Goal: Find contact information: Find contact information

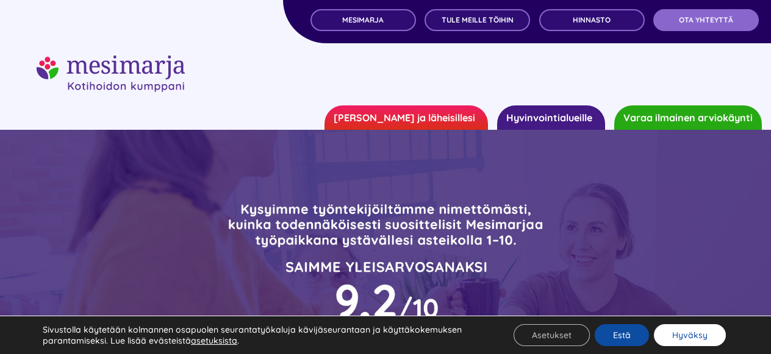
click at [680, 337] on button "Hyväksy" at bounding box center [689, 335] width 72 height 22
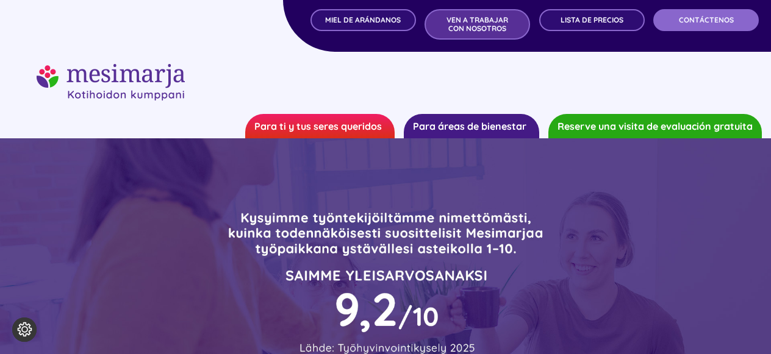
click at [475, 23] on font "VEN A TRABAJAR CON NOSOTROS" at bounding box center [477, 24] width 62 height 18
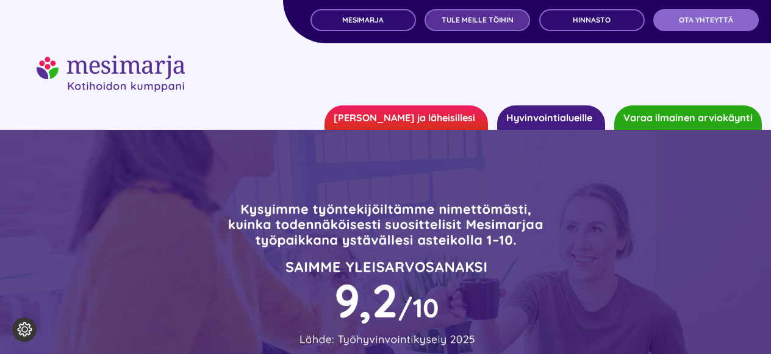
click at [479, 23] on span "TULE MEILLE TÖIHIN" at bounding box center [477, 20] width 72 height 9
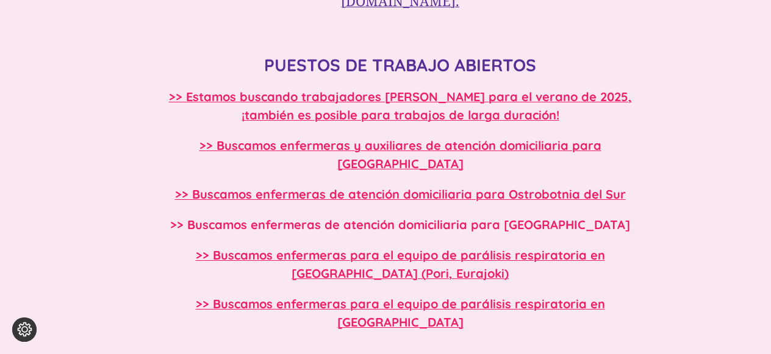
scroll to position [1047, 0]
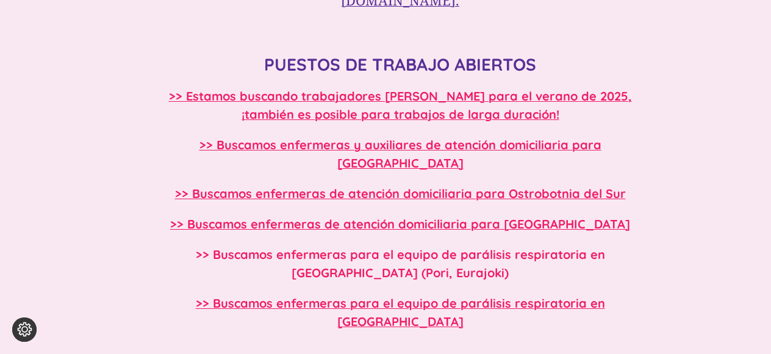
click at [448, 247] on font ">> Buscamos enfermeras para el equipo de parálisis respiratoria en Satakunta (P…" at bounding box center [400, 264] width 409 height 34
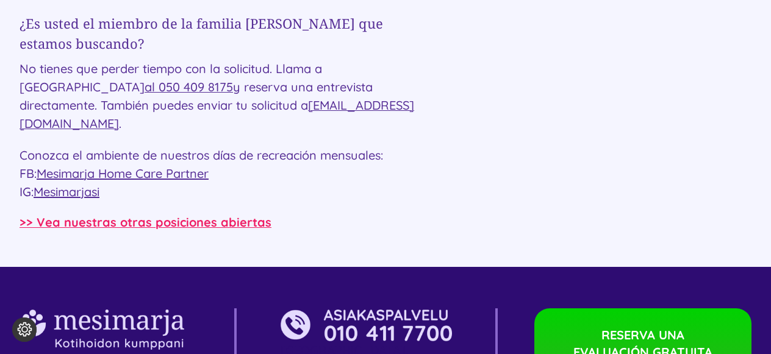
scroll to position [2224, 0]
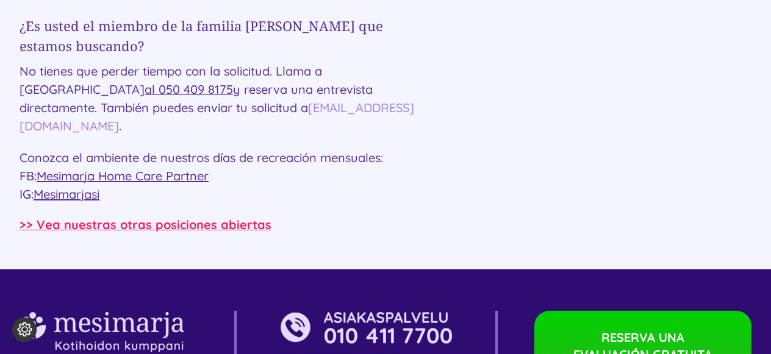
click at [198, 109] on font "[EMAIL_ADDRESS][DOMAIN_NAME]" at bounding box center [217, 117] width 394 height 34
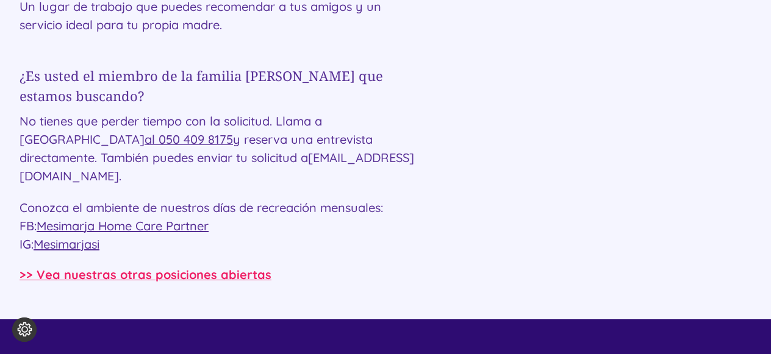
scroll to position [2177, 0]
